Goal: Check status: Check status

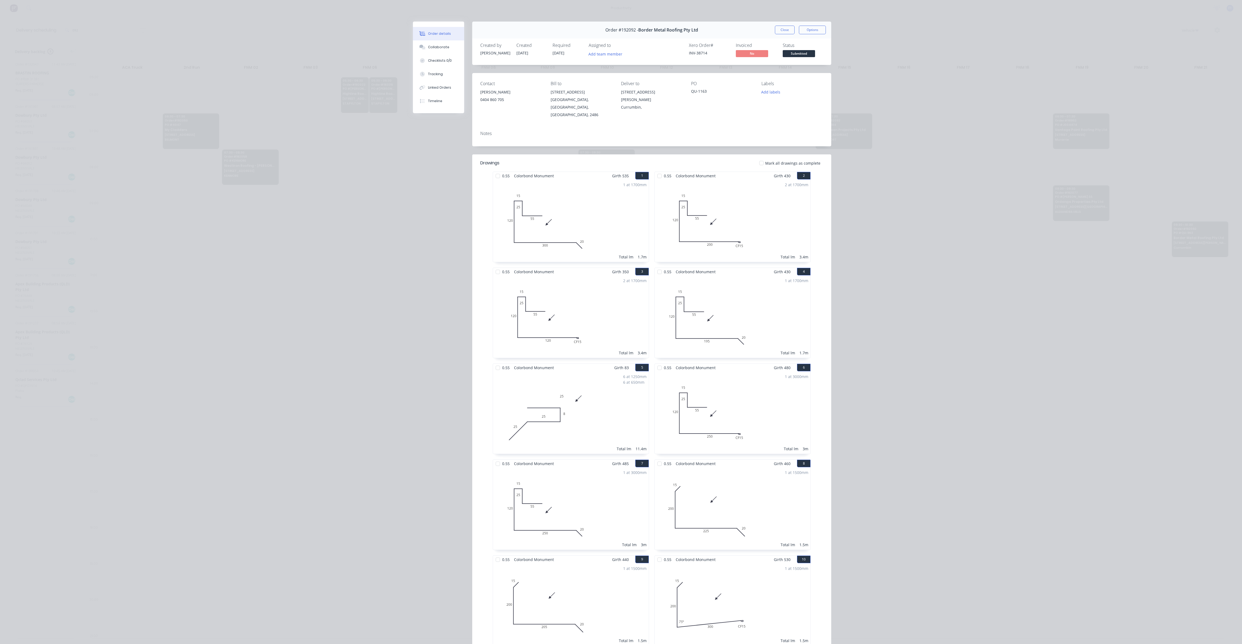
scroll to position [0, 0]
click at [789, 33] on button "Close" at bounding box center [785, 30] width 20 height 9
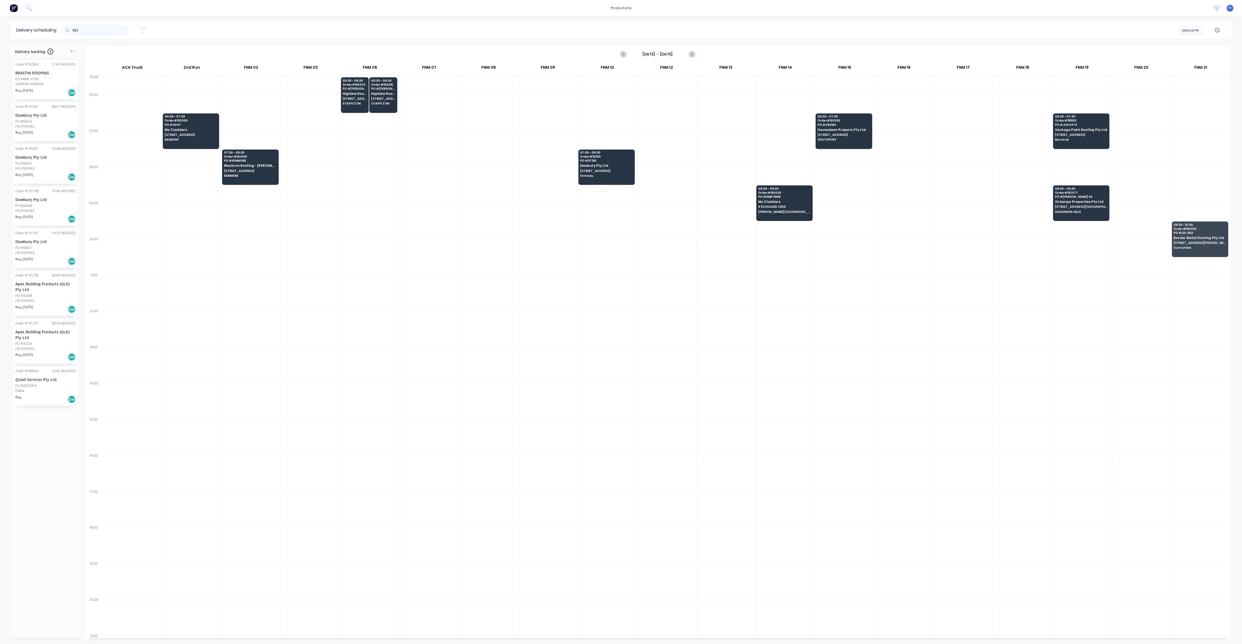
click at [101, 29] on input "092" at bounding box center [100, 30] width 57 height 11
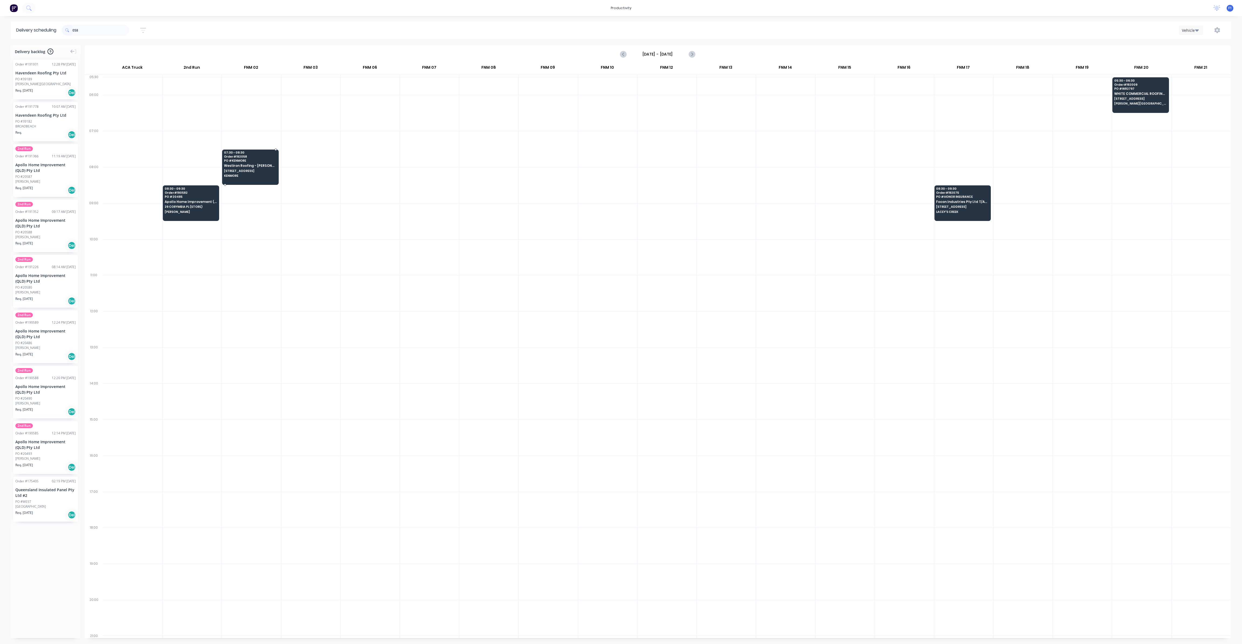
click at [258, 172] on div "07:30 - 08:30 Order # 192058 PO # KENMORE Westiron Roofing - [PERSON_NAME] Plum…" at bounding box center [250, 165] width 56 height 30
click at [258, 171] on span "[STREET_ADDRESS]" at bounding box center [250, 170] width 52 height 3
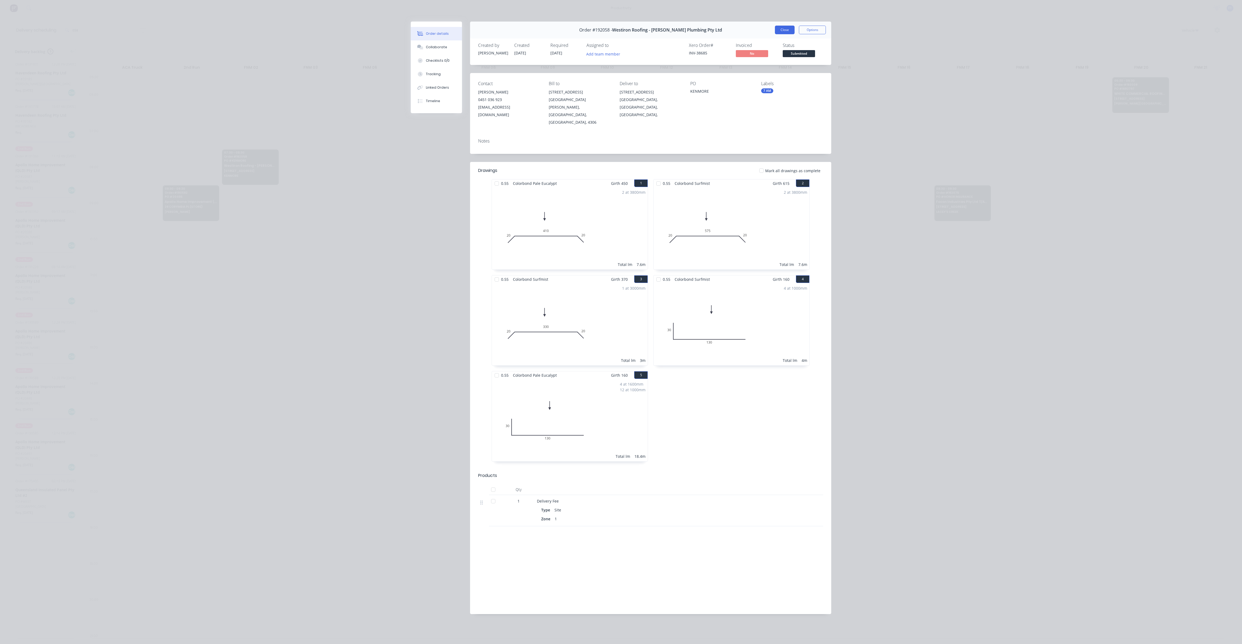
click at [788, 30] on button "Close" at bounding box center [785, 30] width 20 height 9
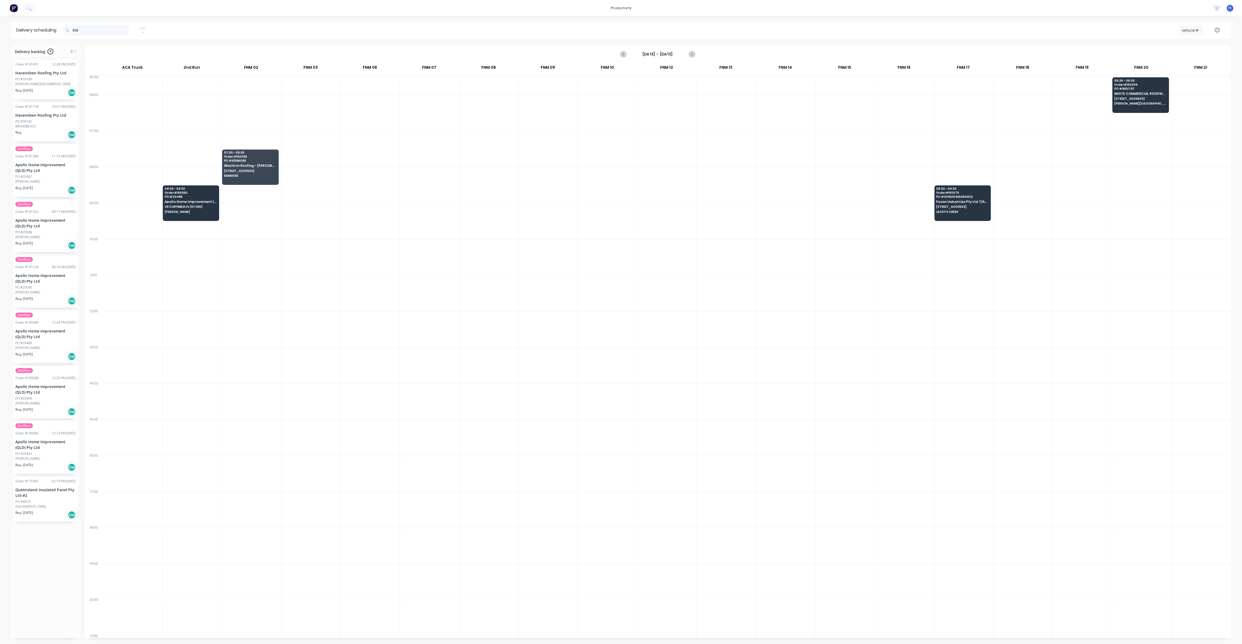
click at [90, 28] on input "058" at bounding box center [100, 30] width 57 height 11
type input "0"
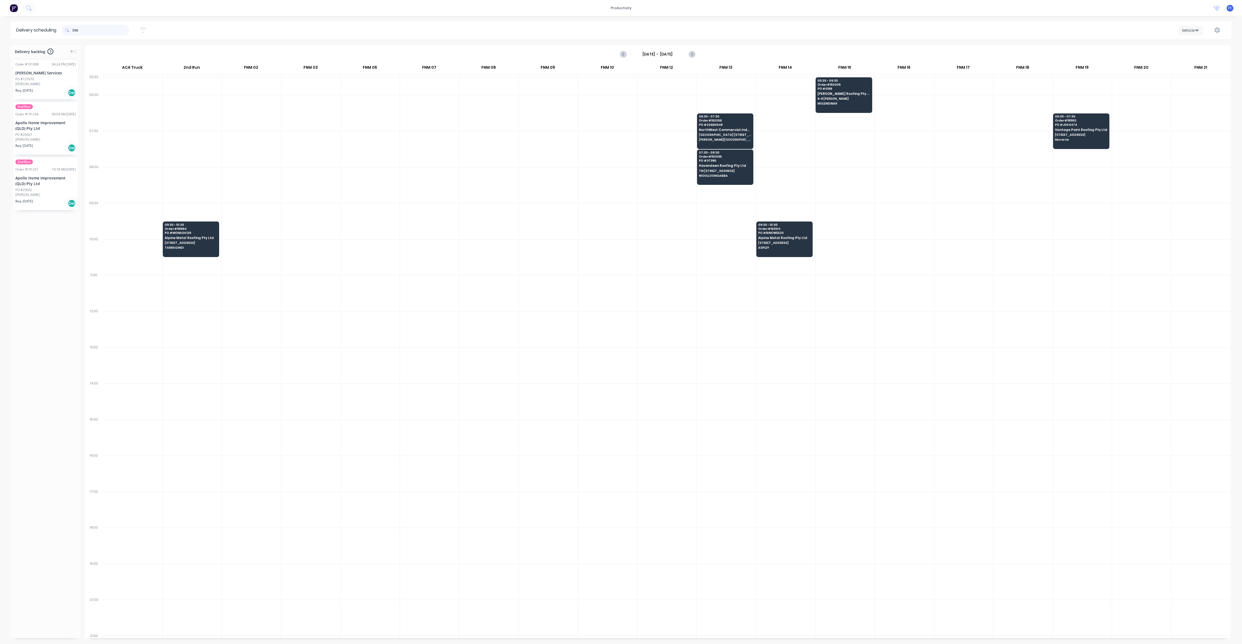
click at [91, 30] on input "056" at bounding box center [100, 30] width 57 height 11
type input "0"
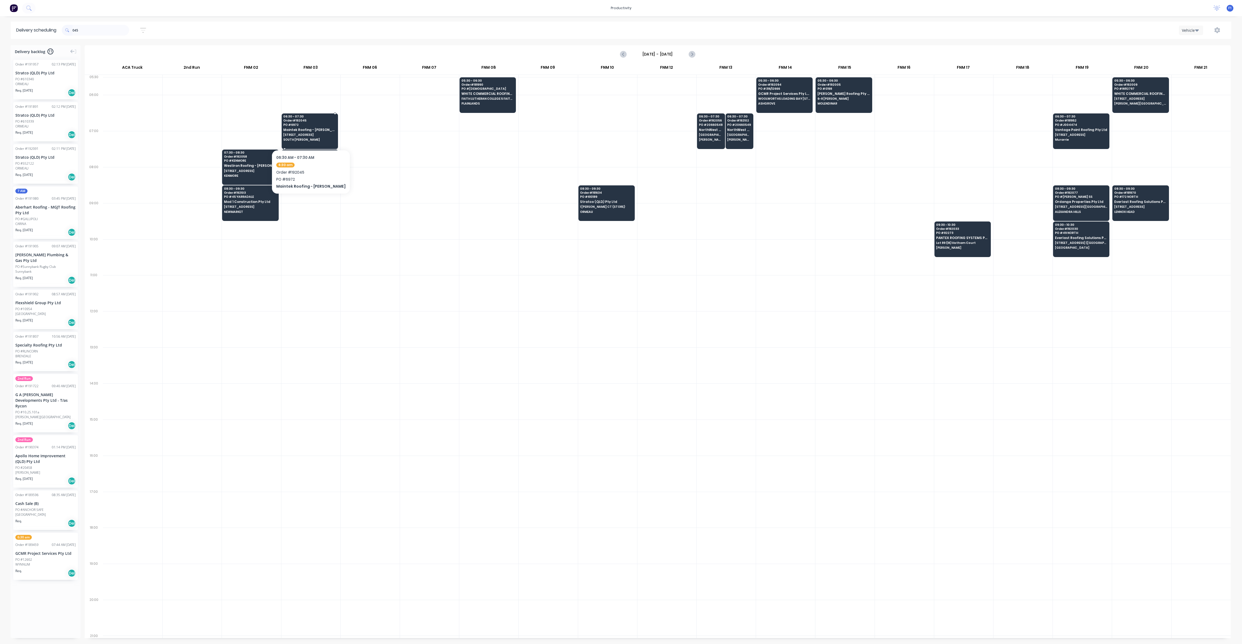
click at [309, 133] on span "[STREET_ADDRESS]" at bounding box center [309, 134] width 52 height 3
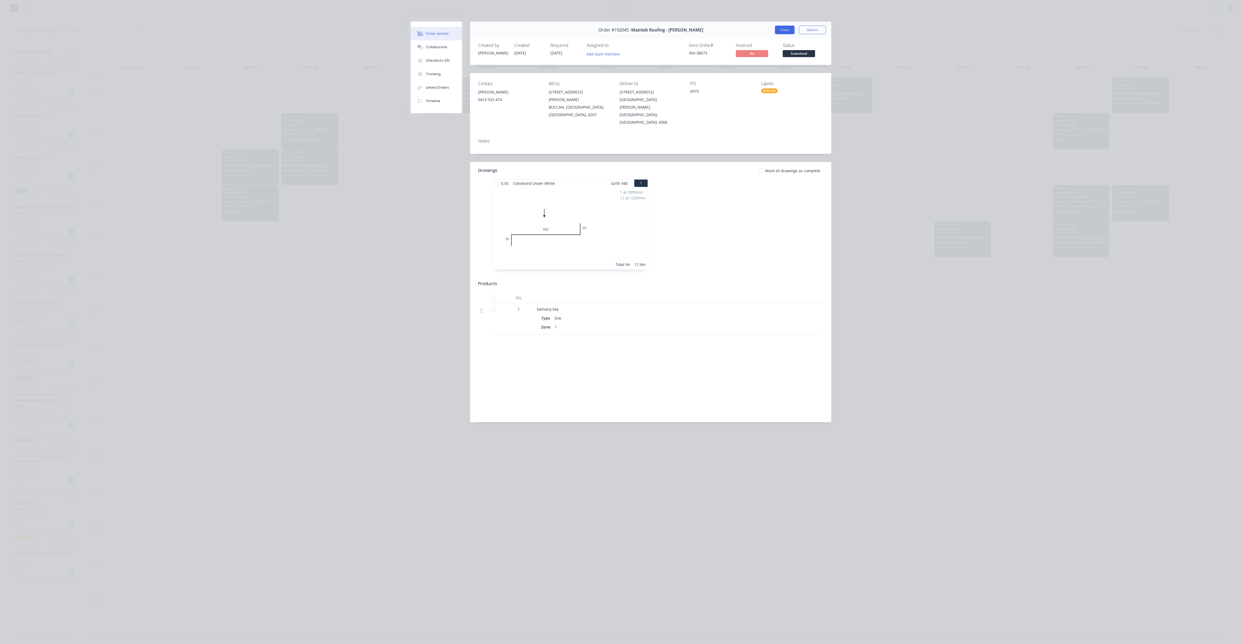
click at [778, 31] on button "Close" at bounding box center [785, 30] width 20 height 9
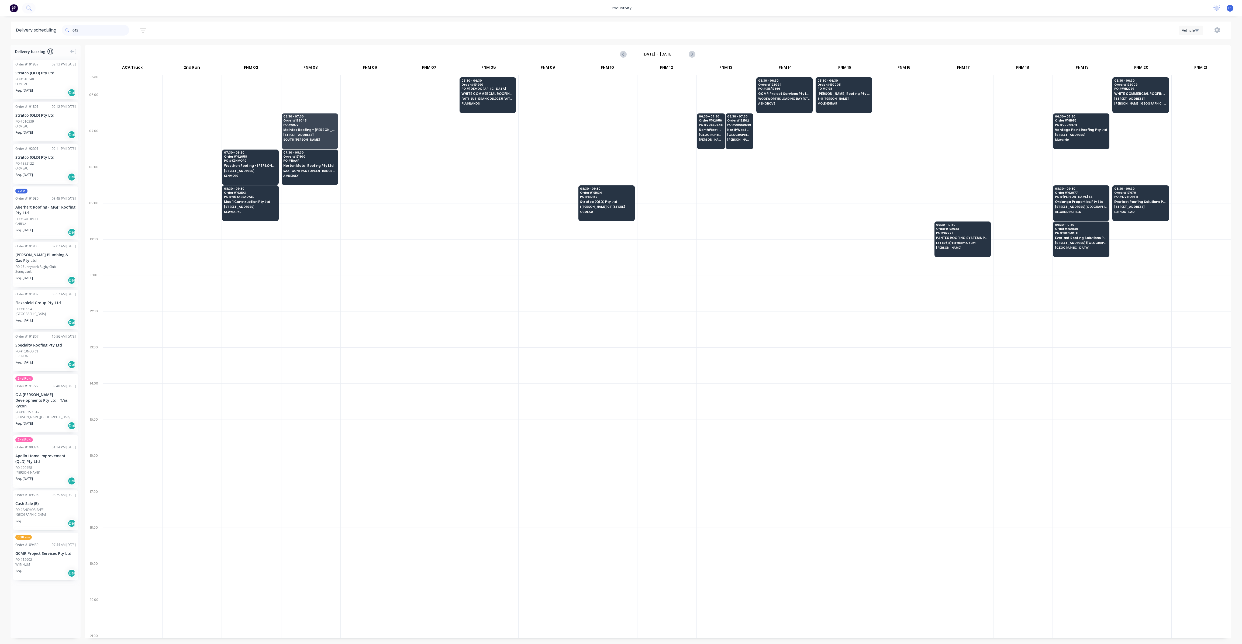
click at [88, 27] on input "045" at bounding box center [100, 30] width 57 height 11
type input "0"
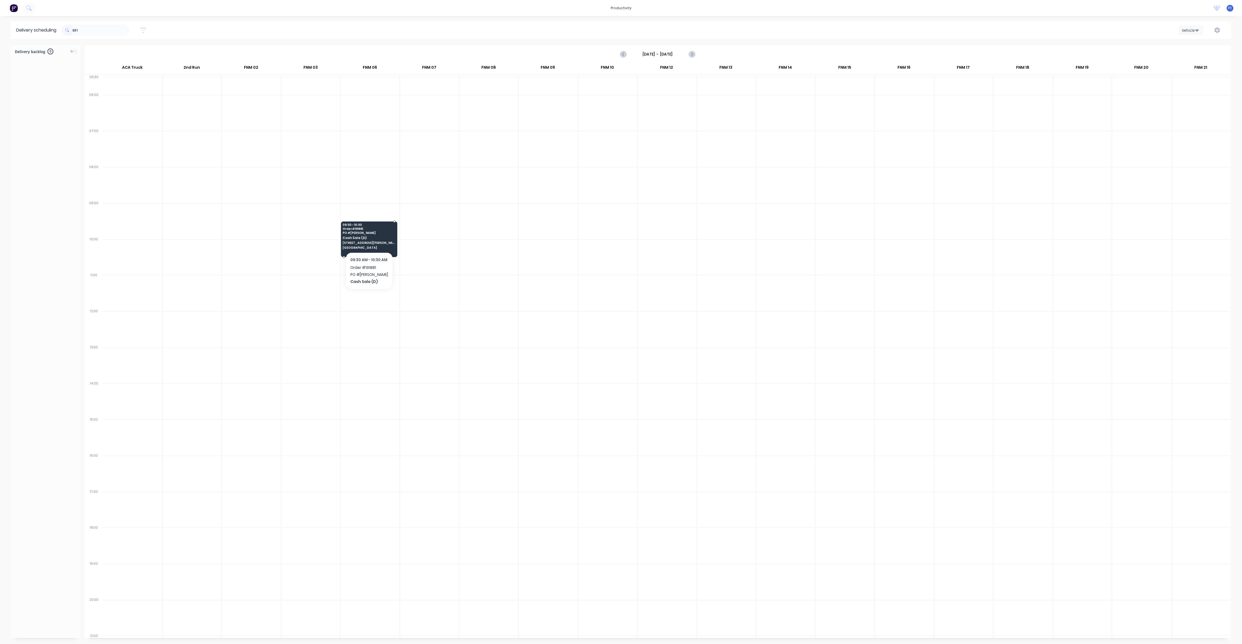
click at [365, 242] on span "[STREET_ADDRESS][PERSON_NAME]," at bounding box center [368, 242] width 52 height 3
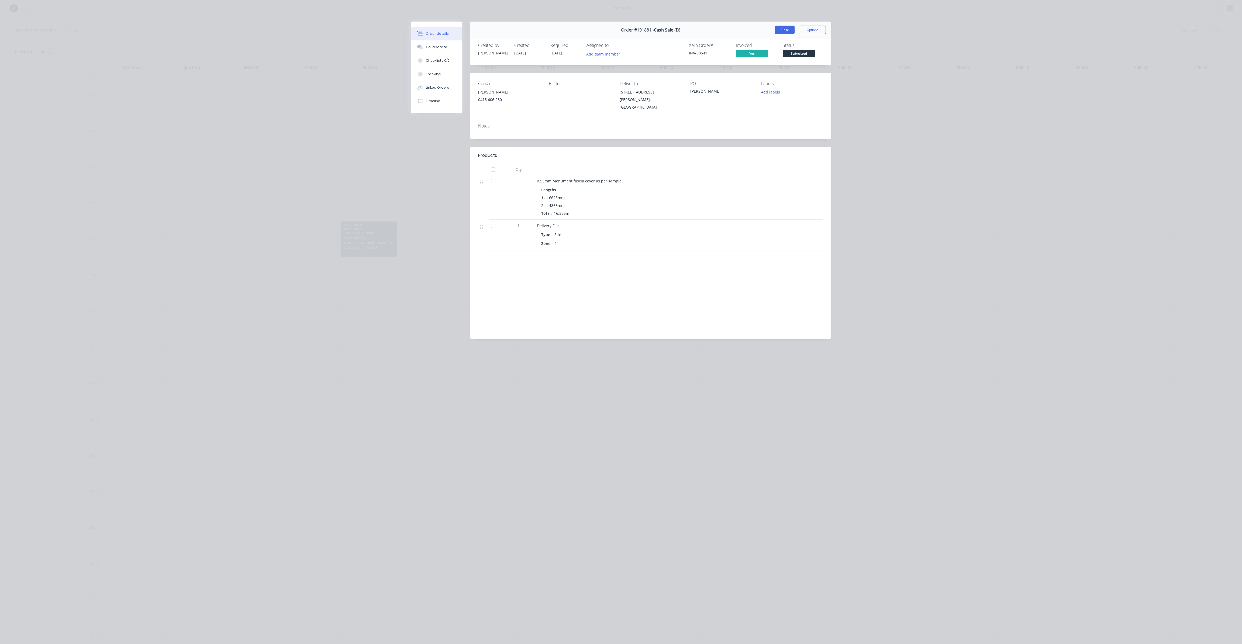
click at [786, 31] on button "Close" at bounding box center [785, 30] width 20 height 9
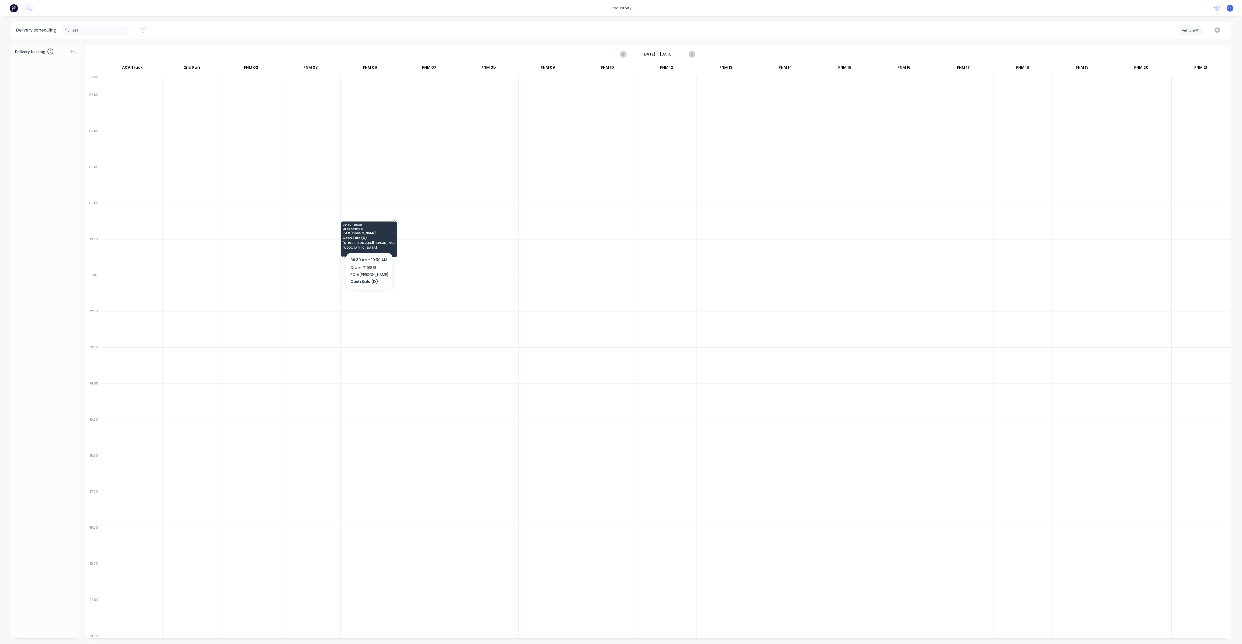
click at [373, 244] on div "09:30 - 10:30 Order # 191881 PO # [PERSON_NAME] Cash Sale (D) 10 [PERSON_NAME] …" at bounding box center [369, 236] width 56 height 30
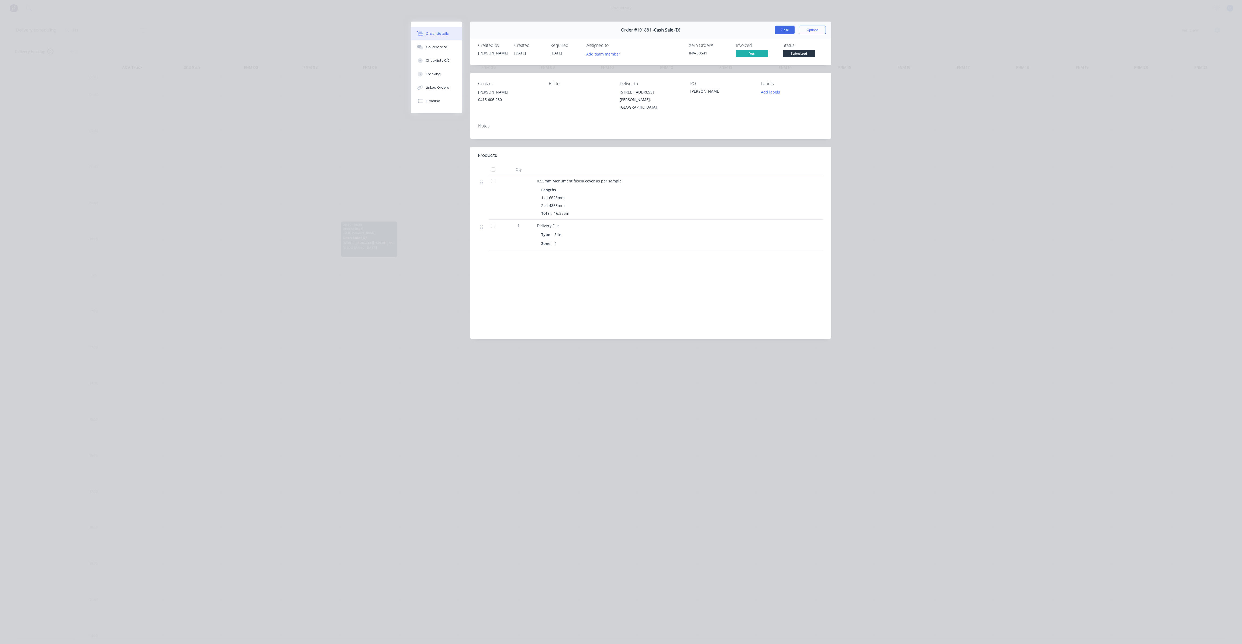
click at [781, 28] on button "Close" at bounding box center [785, 30] width 20 height 9
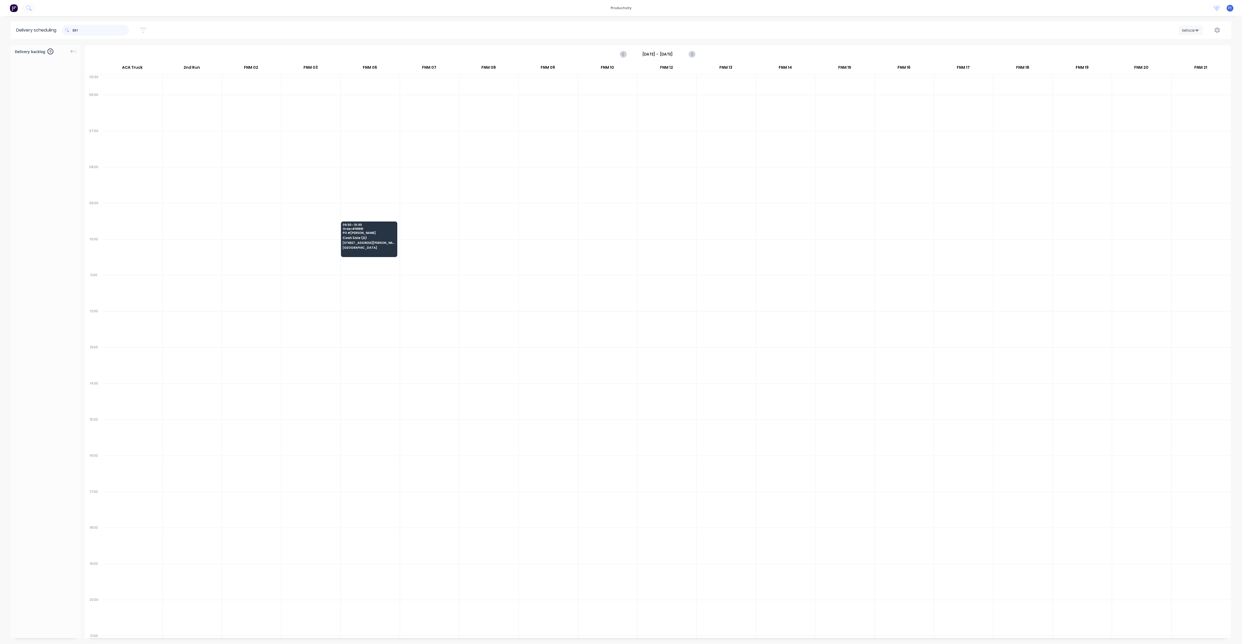
click at [120, 27] on input "881" at bounding box center [100, 30] width 57 height 11
type input "8"
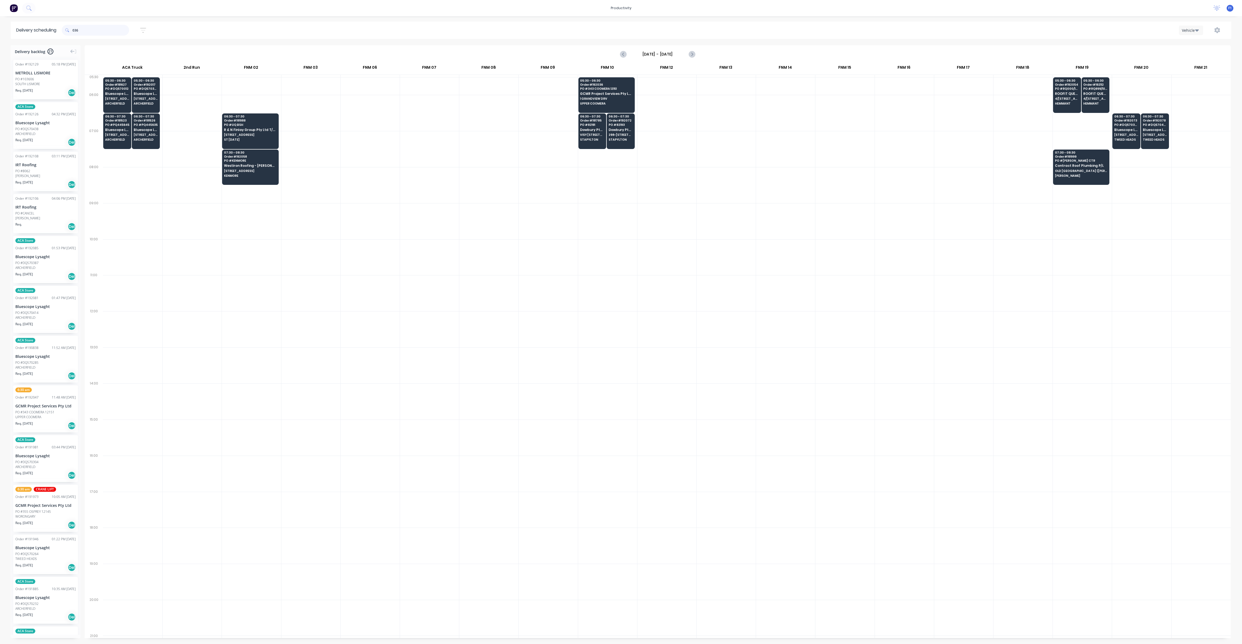
click at [117, 29] on input "036" at bounding box center [100, 30] width 57 height 11
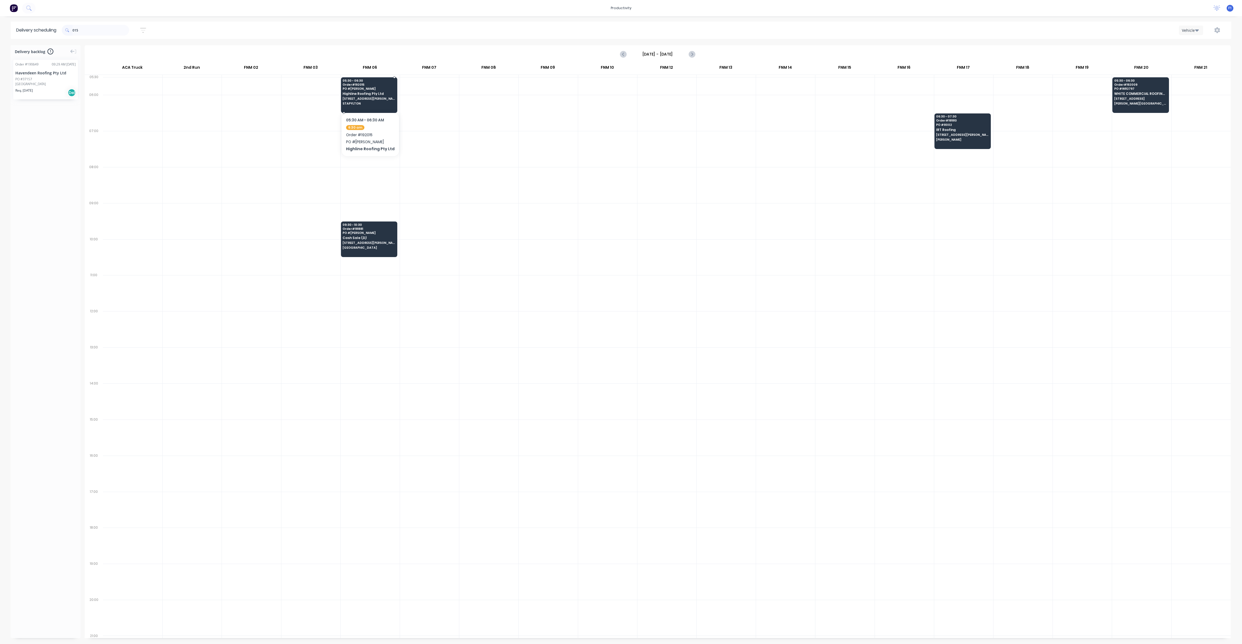
click at [369, 96] on div "05:30 - 06:30 Order # 192015 PO # [PERSON_NAME] Highline Roofing Pty Ltd [STREE…" at bounding box center [369, 92] width 56 height 30
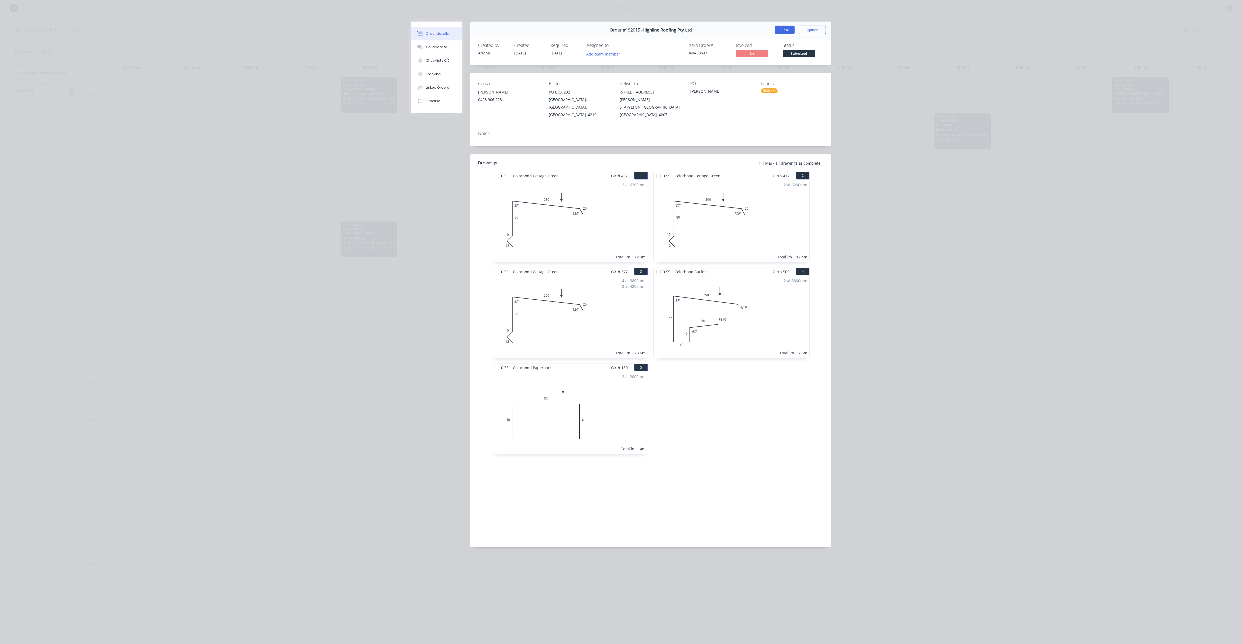
click at [784, 32] on button "Close" at bounding box center [785, 30] width 20 height 9
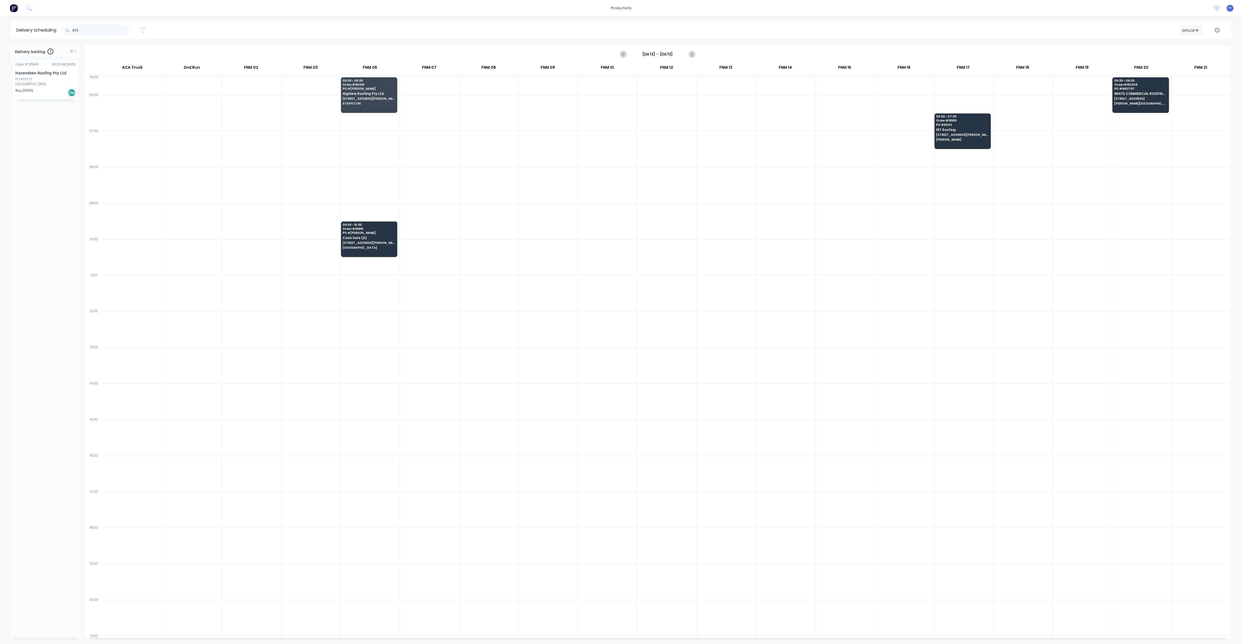
click at [83, 31] on input "015" at bounding box center [100, 30] width 57 height 11
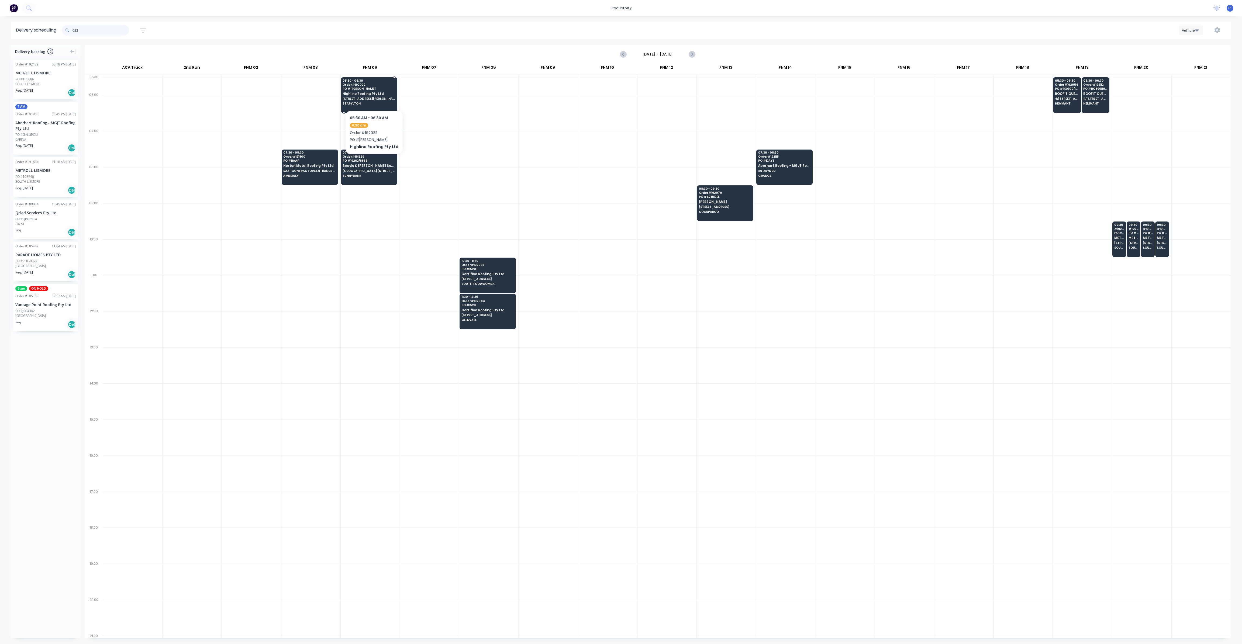
type input "022"
click at [372, 94] on span "Highline Roofing Pty Ltd" at bounding box center [368, 94] width 52 height 4
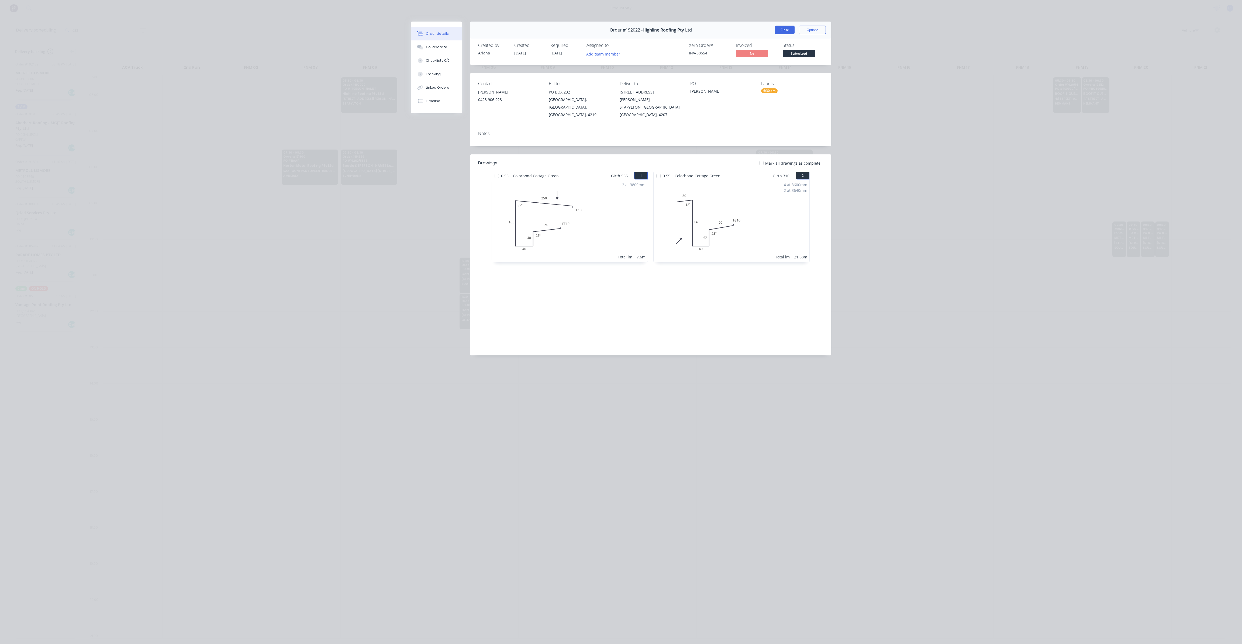
click at [790, 33] on button "Close" at bounding box center [785, 30] width 20 height 9
